Goal: Task Accomplishment & Management: Manage account settings

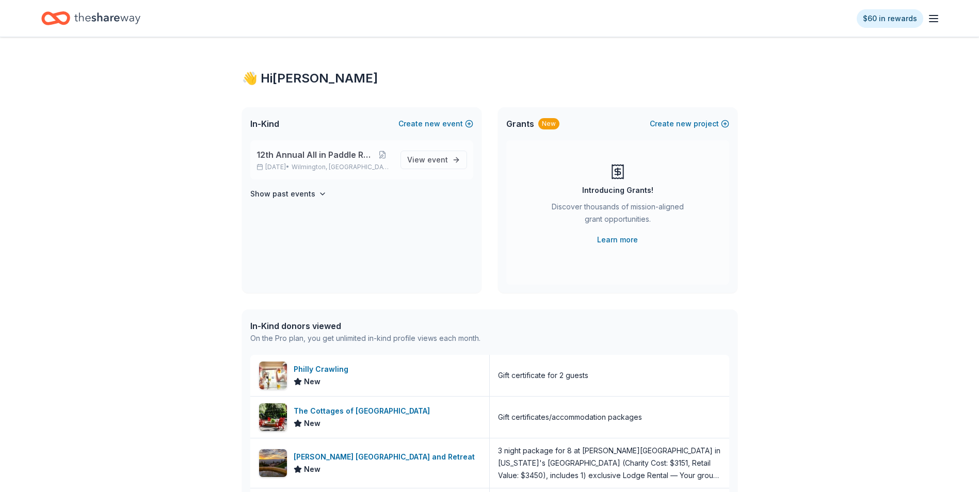
click at [320, 166] on span "Wilmington, [GEOGRAPHIC_DATA]" at bounding box center [342, 167] width 100 height 8
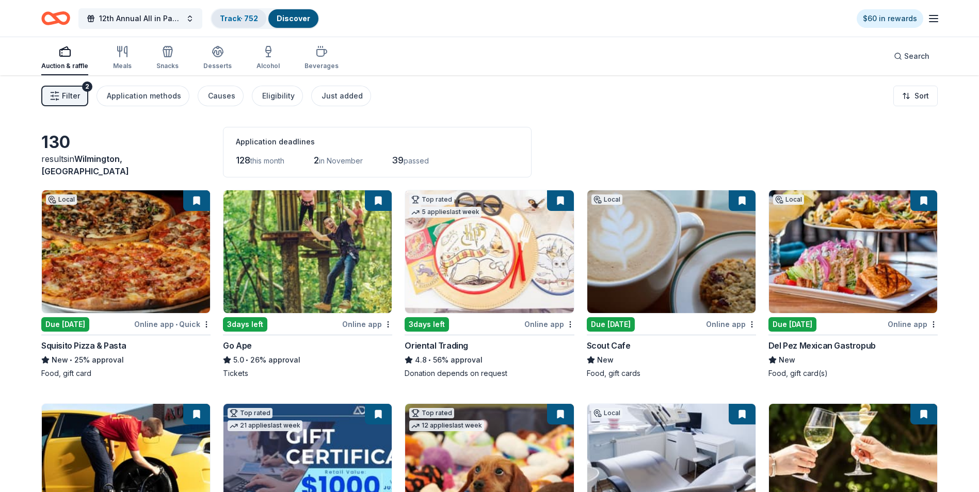
click at [233, 20] on link "Track · 752" at bounding box center [239, 18] width 38 height 9
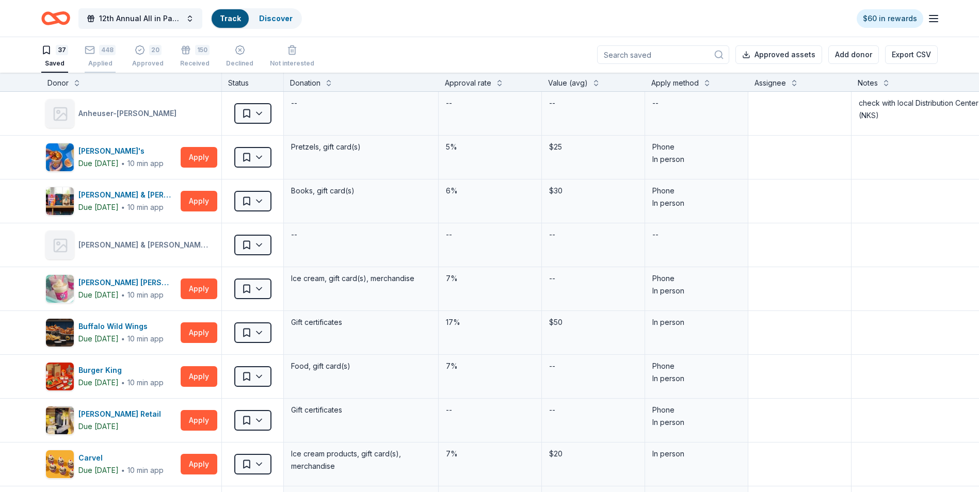
click at [99, 61] on div "Applied" at bounding box center [100, 63] width 31 height 8
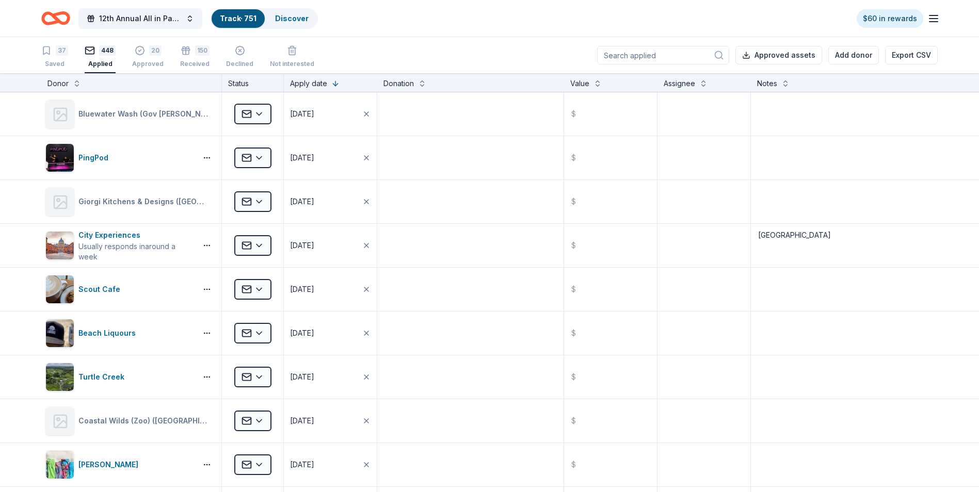
click at [633, 54] on input at bounding box center [663, 55] width 132 height 19
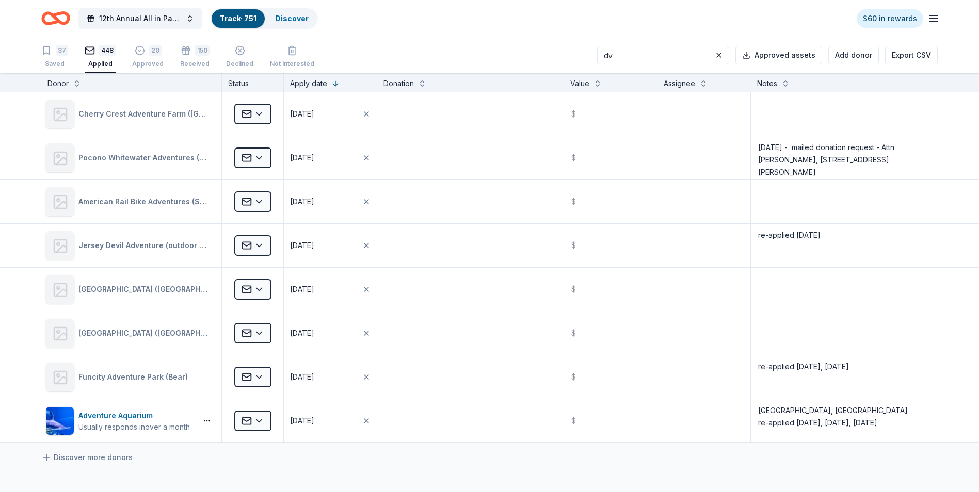
drag, startPoint x: 629, startPoint y: 53, endPoint x: 611, endPoint y: 54, distance: 17.6
click at [611, 54] on input "dv" at bounding box center [663, 55] width 132 height 19
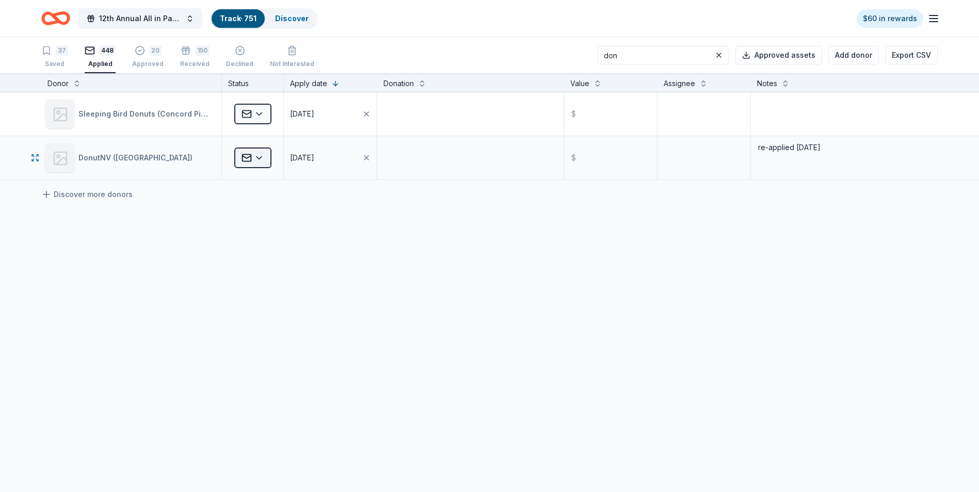
type input "don"
click at [259, 157] on html "12th Annual All in Paddle Raffle Track · 751 Discover $60 in rewards 37 Saved 4…" at bounding box center [489, 246] width 979 height 492
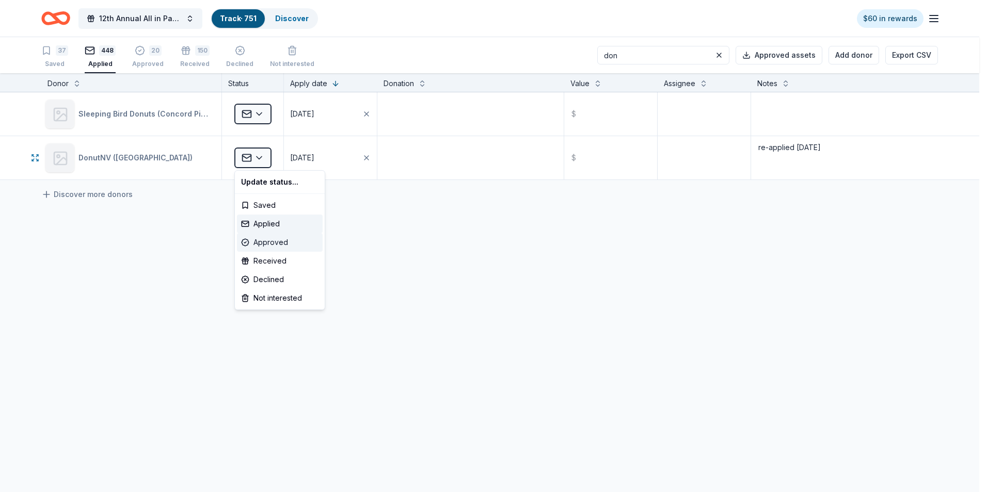
click at [265, 242] on div "Approved" at bounding box center [280, 242] width 86 height 19
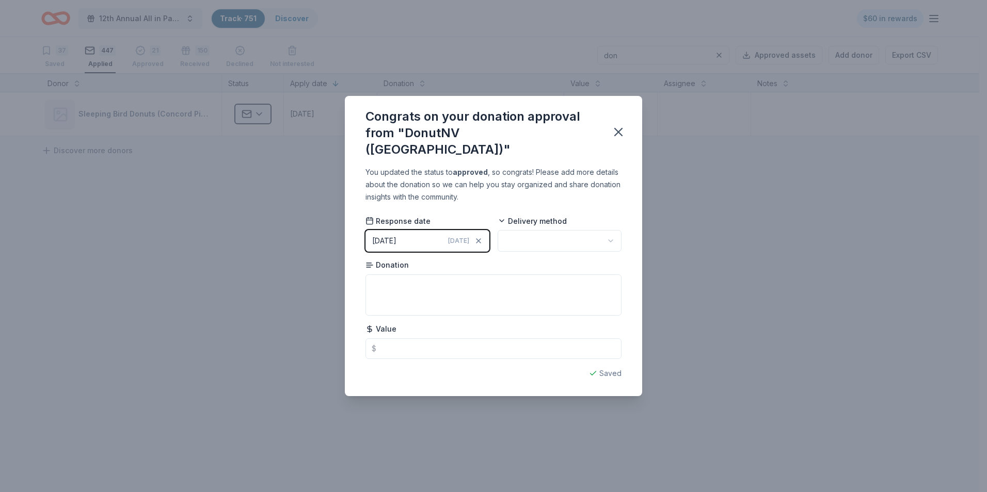
click at [609, 234] on html "12th Annual All in Paddle Raffle Track · 751 Discover $60 in rewards 37 Saved 4…" at bounding box center [493, 246] width 987 height 492
click at [387, 275] on textarea at bounding box center [493, 295] width 256 height 41
type textarea "certificate for a pail of donuts"
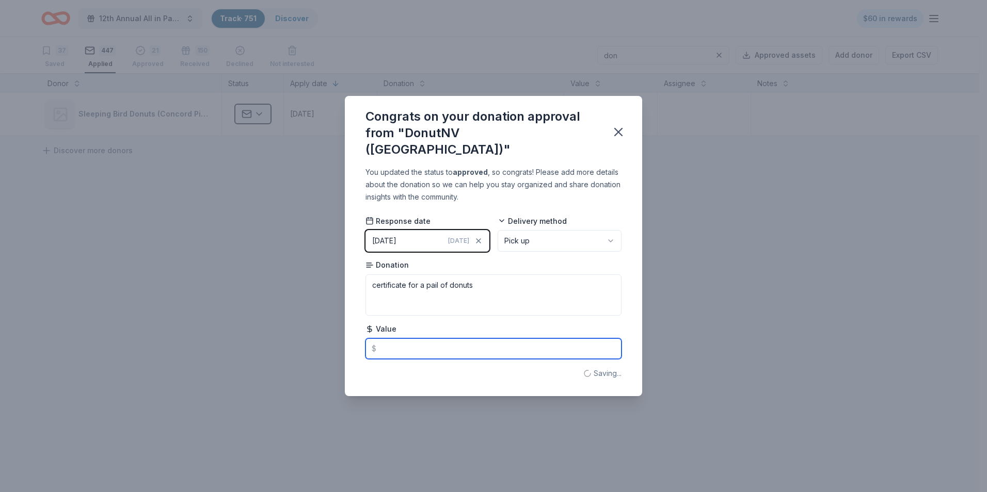
click at [389, 343] on input "text" at bounding box center [493, 348] width 256 height 21
type input "50.00"
click at [621, 142] on button "button" at bounding box center [618, 132] width 23 height 23
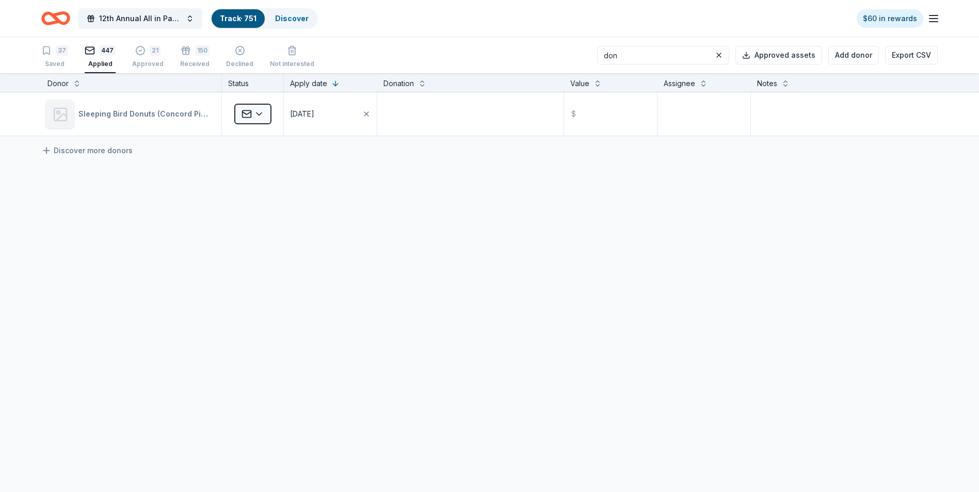
drag, startPoint x: 644, startPoint y: 54, endPoint x: 607, endPoint y: 54, distance: 36.6
click at [607, 54] on div "37 Saved 447 Applied 21 Approved 150 Received Declined Not interested don Appro…" at bounding box center [489, 55] width 896 height 36
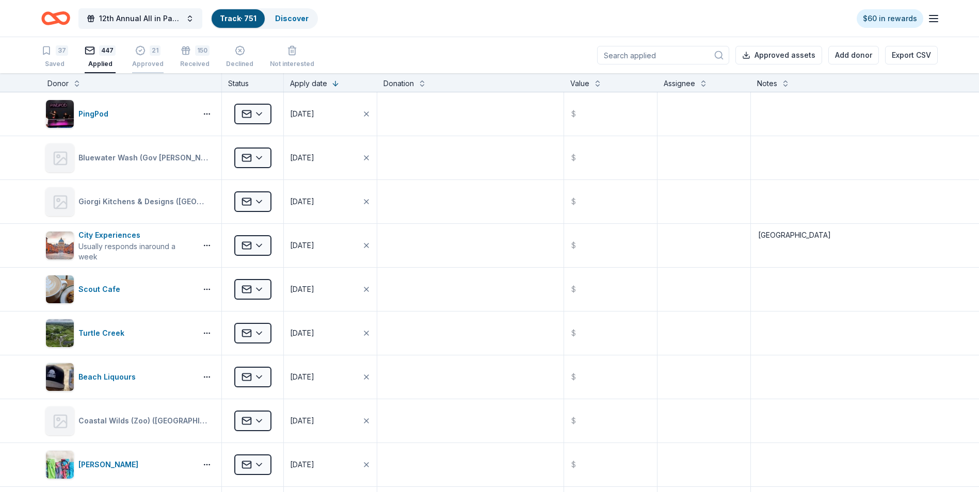
click at [148, 62] on div "Approved" at bounding box center [147, 58] width 31 height 8
